Goal: Communication & Community: Share content

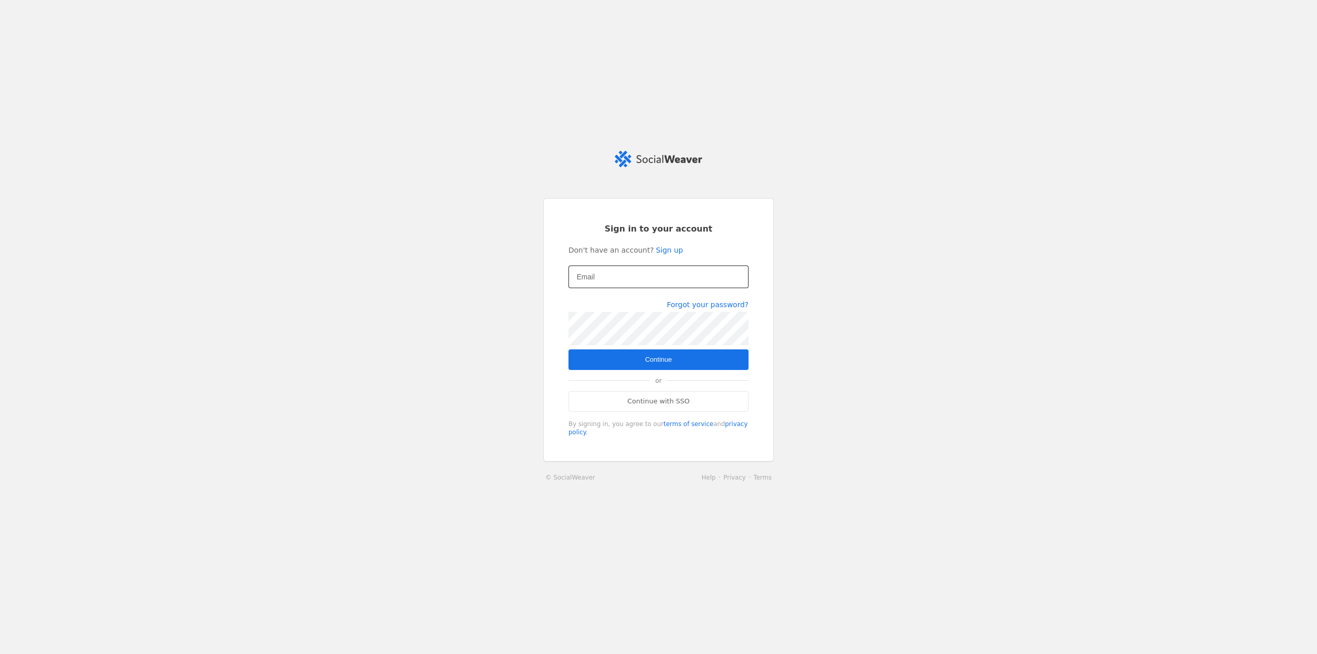
click at [612, 283] on input "Email" at bounding box center [659, 277] width 164 height 12
type input "[EMAIL_ADDRESS][PERSON_NAME][DOMAIN_NAME]"
click at [638, 362] on span "submit" at bounding box center [658, 359] width 180 height 21
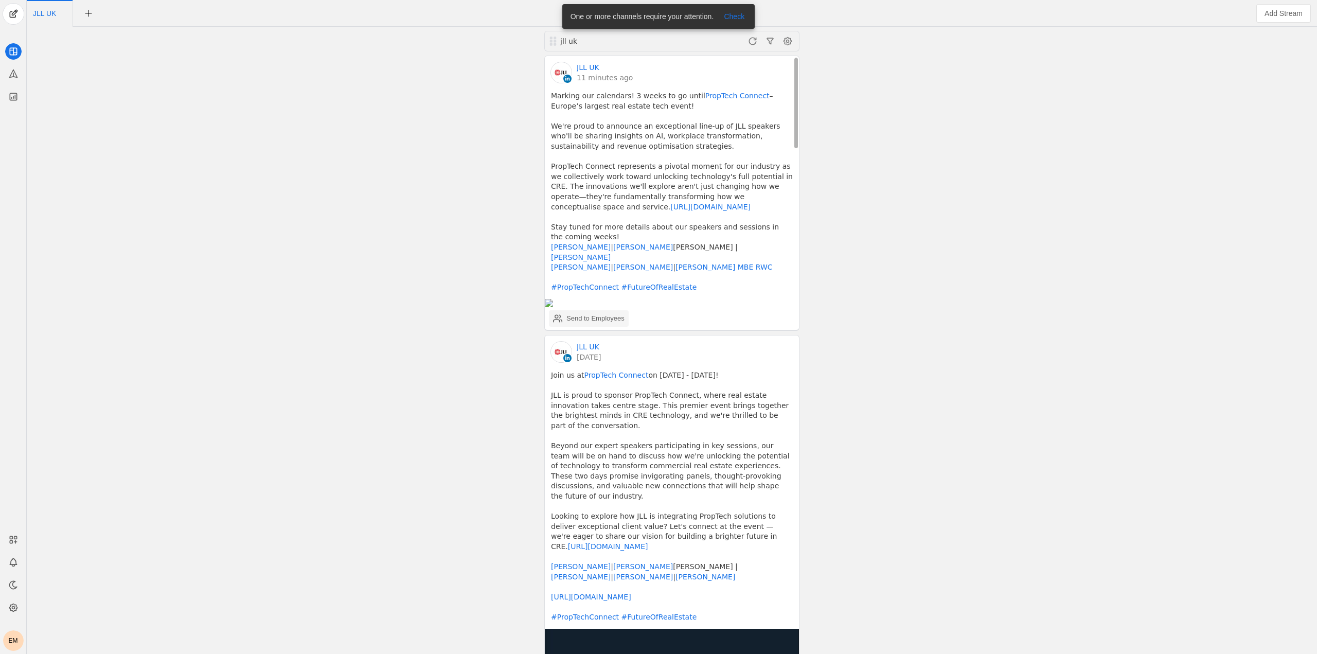
click at [596, 313] on div "Send to Employees" at bounding box center [595, 318] width 58 height 10
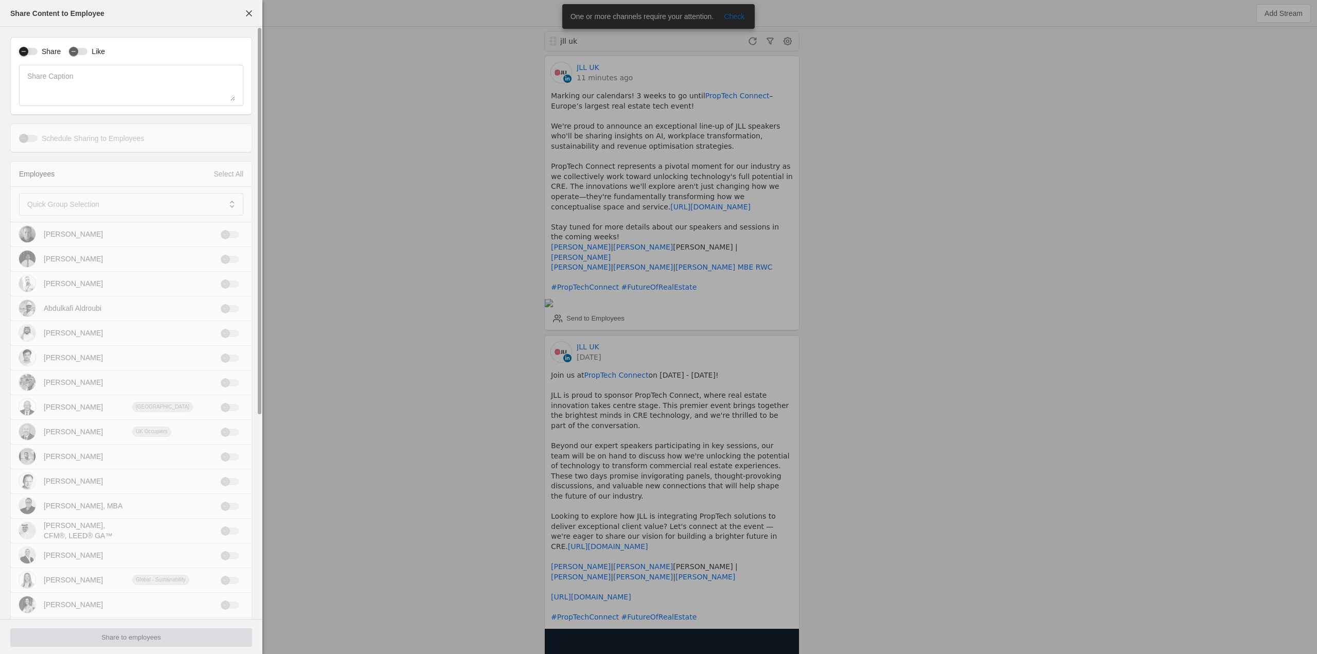
click at [24, 53] on icon "button" at bounding box center [24, 51] width 6 height 6
click at [79, 53] on div "button" at bounding box center [73, 51] width 14 height 14
click at [178, 211] on div at bounding box center [123, 204] width 193 height 23
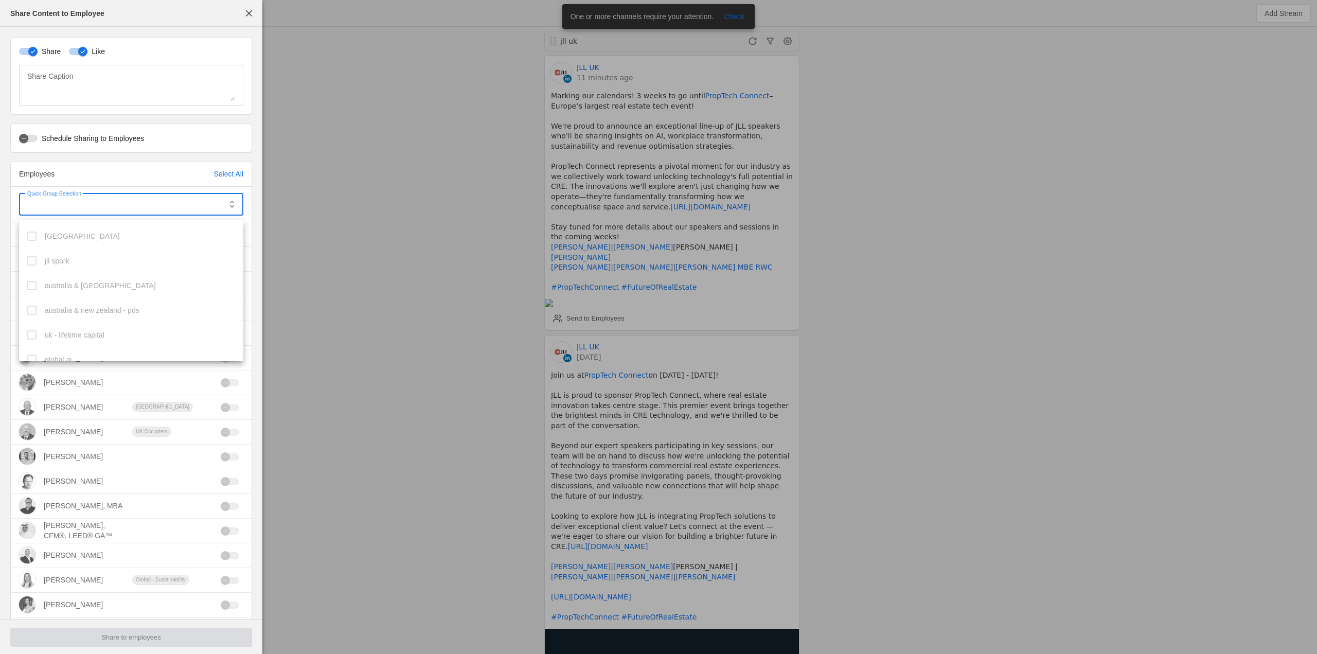
scroll to position [282, 0]
click at [37, 349] on mat-option "uk" at bounding box center [131, 348] width 224 height 25
click at [33, 263] on mat-pseudo-checkbox at bounding box center [31, 266] width 9 height 9
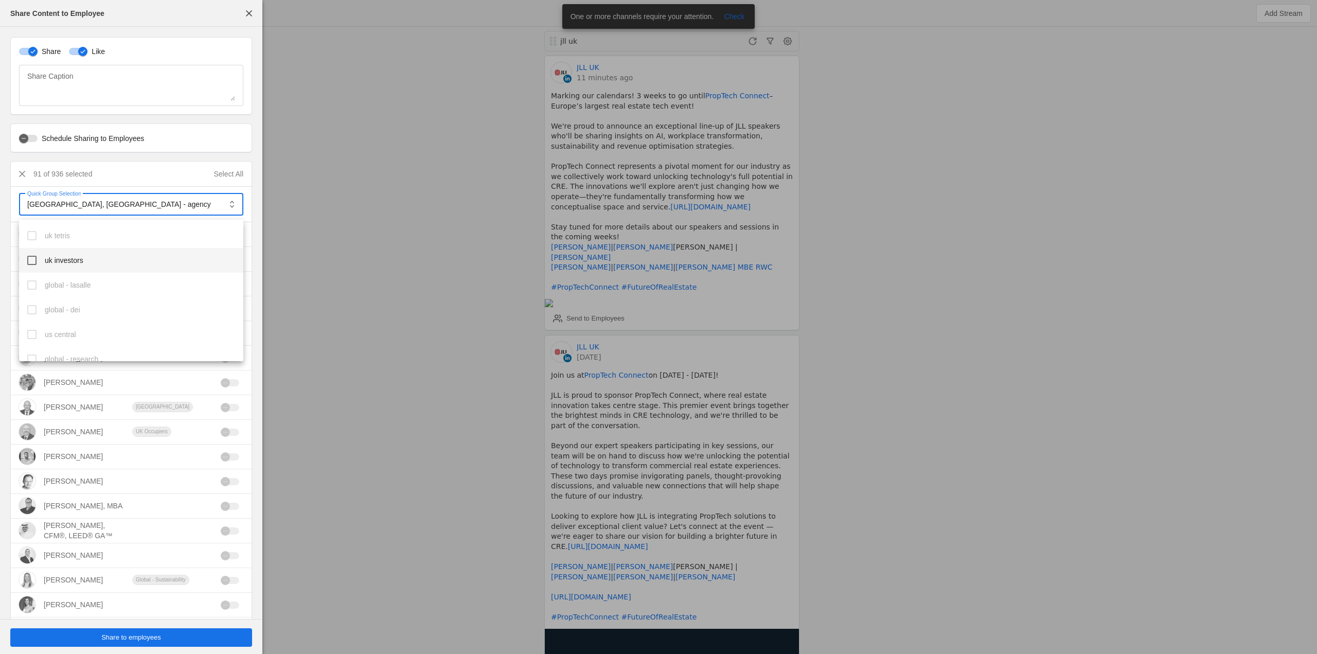
click at [31, 264] on mat-pseudo-checkbox at bounding box center [31, 260] width 9 height 9
click at [31, 273] on mat-pseudo-checkbox at bounding box center [31, 274] width 9 height 9
click at [35, 277] on mat-option "uk corporate" at bounding box center [131, 270] width 224 height 25
click at [364, 286] on div at bounding box center [658, 327] width 1317 height 654
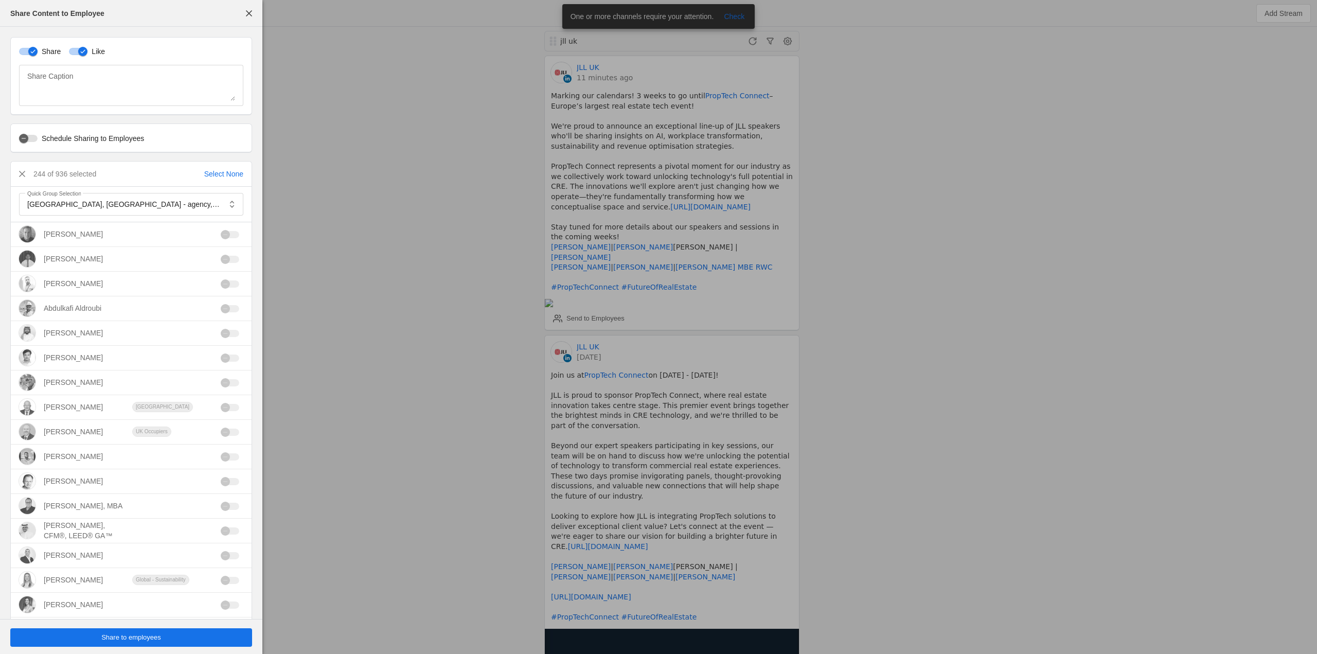
click at [132, 639] on span "Share to employees" at bounding box center [131, 637] width 60 height 10
